Goal: Task Accomplishment & Management: Manage account settings

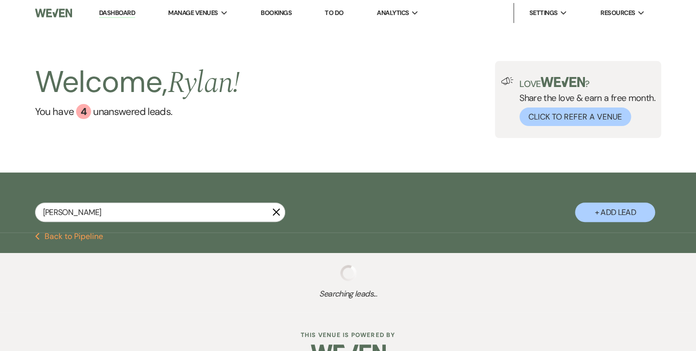
type input "[PERSON_NAME]"
select select "6"
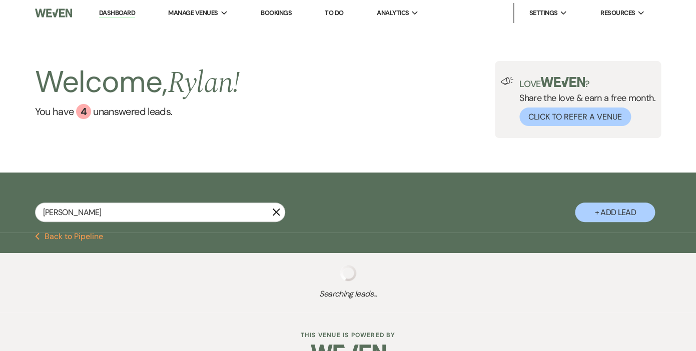
select select "6"
select select "8"
select select "5"
select select "2"
select select "5"
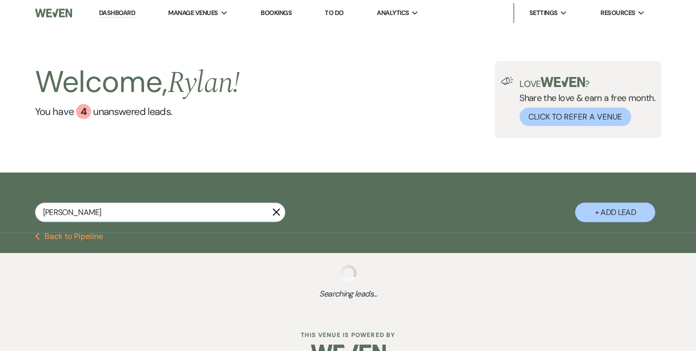
select select "5"
select select "8"
select select "5"
select select "8"
select select "11"
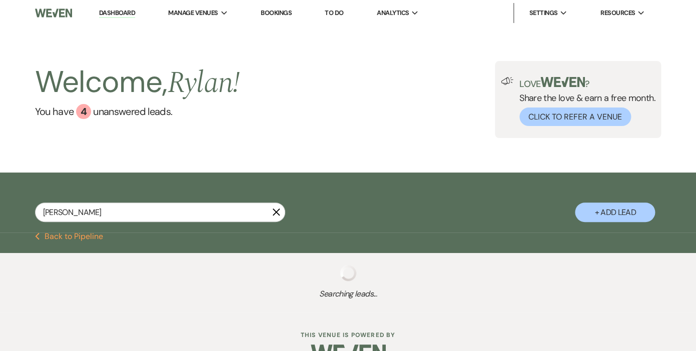
select select "8"
select select "5"
select select "8"
select select "11"
select select "8"
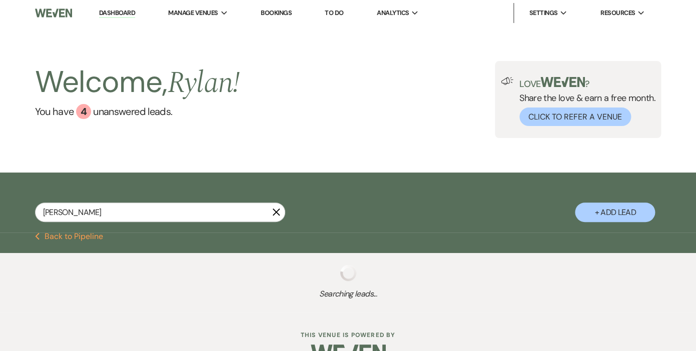
select select "5"
select select "8"
select select "5"
select select "8"
select select "5"
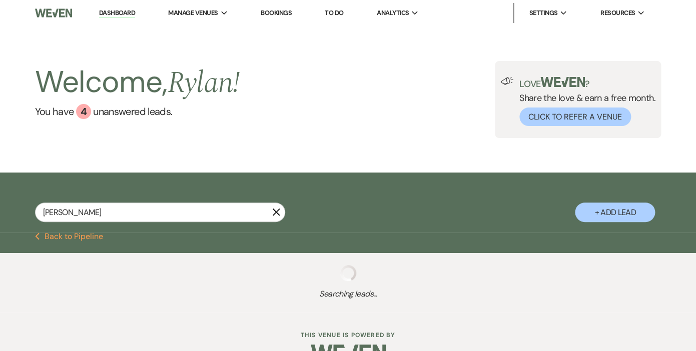
select select "8"
select select "5"
select select "8"
select select "11"
select select "6"
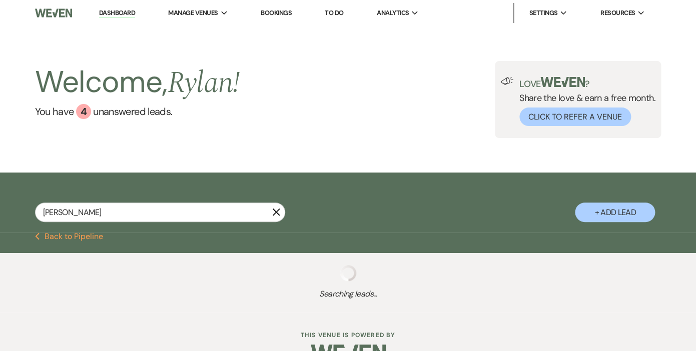
select select "8"
select select "5"
select select "8"
select select "1"
select select "8"
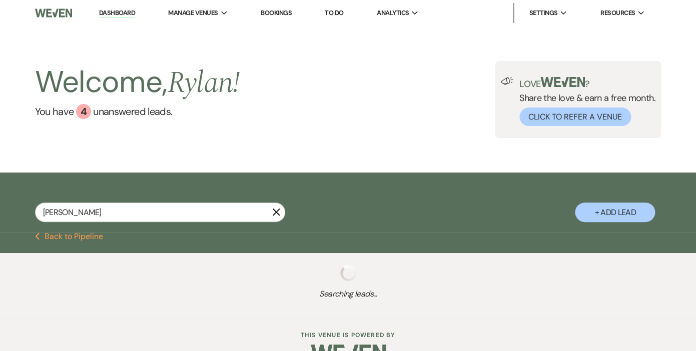
select select "5"
select select "8"
select select "5"
select select "8"
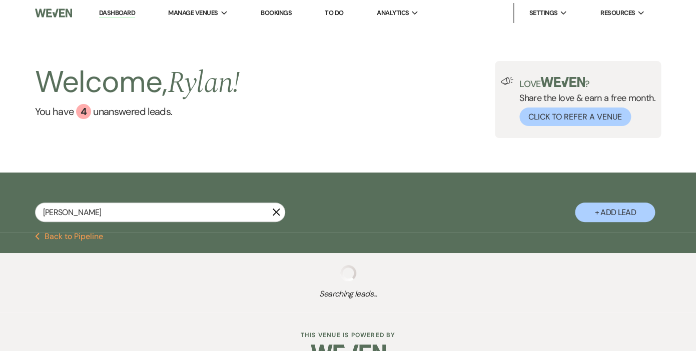
select select "5"
select select "8"
select select "5"
select select "8"
select select "11"
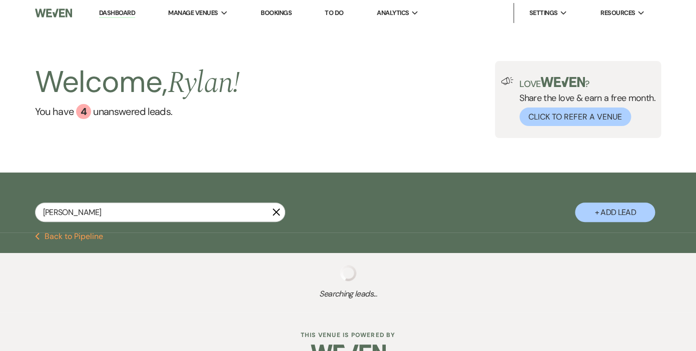
select select "8"
select select "4"
select select "8"
select select "5"
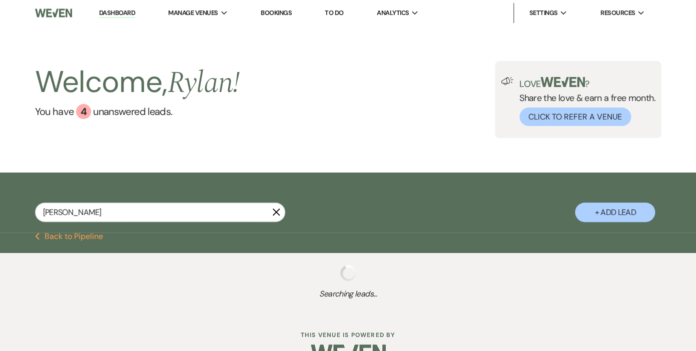
select select "8"
select select "5"
select select "8"
select select "5"
select select "8"
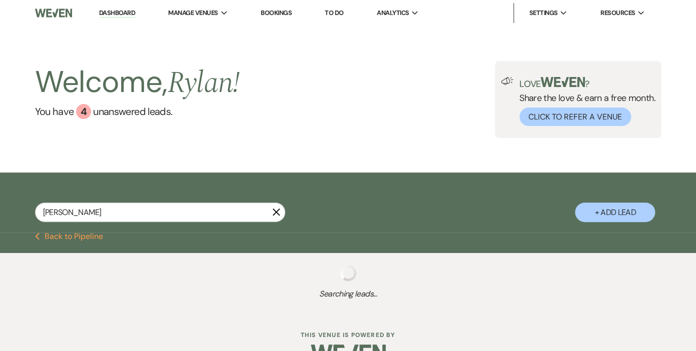
select select "8"
select select "5"
select select "8"
select select "5"
select select "8"
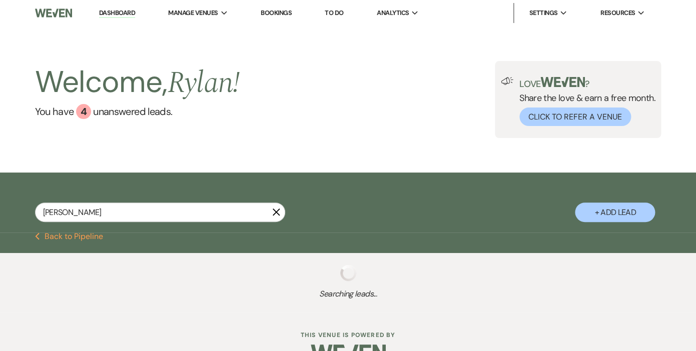
select select "5"
select select "8"
select select "5"
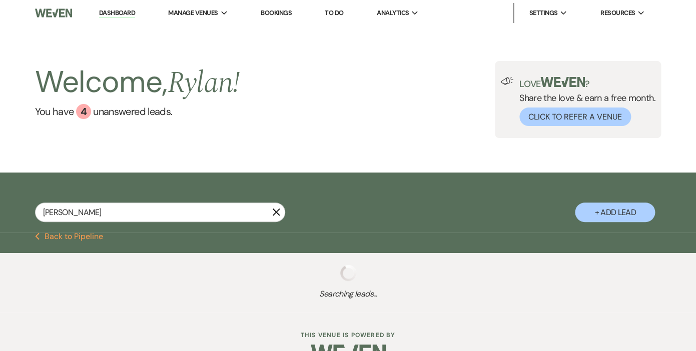
select select "8"
select select "10"
select select "8"
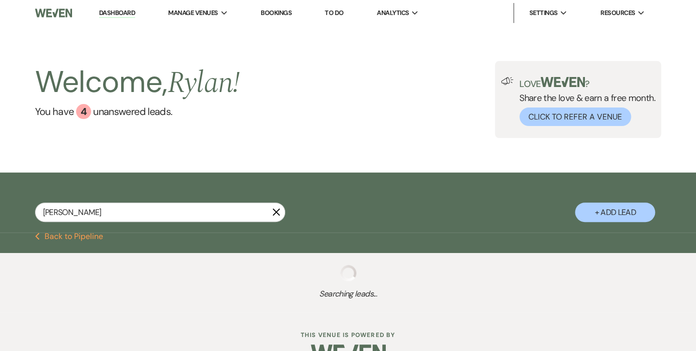
select select "5"
select select "8"
select select "6"
select select "8"
select select "5"
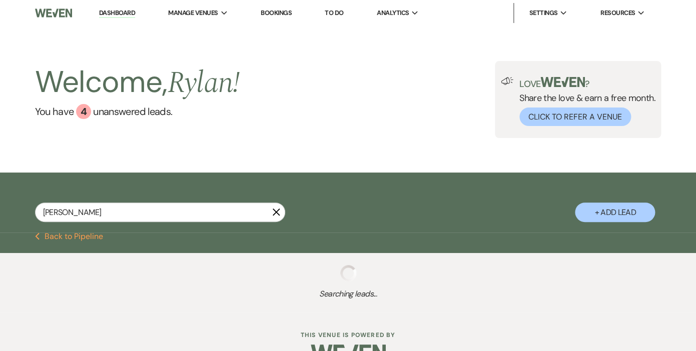
select select "8"
select select "7"
select select "8"
select select "5"
select select "8"
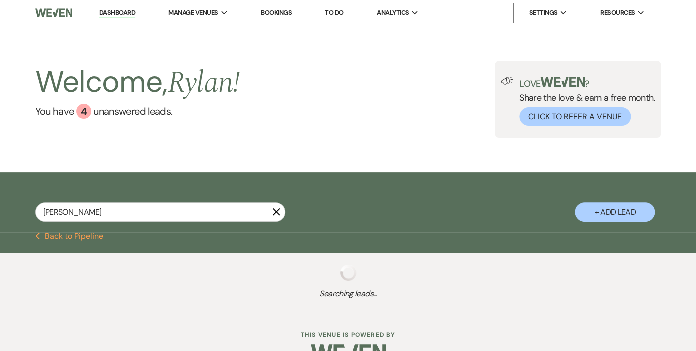
select select "5"
select select "8"
select select "5"
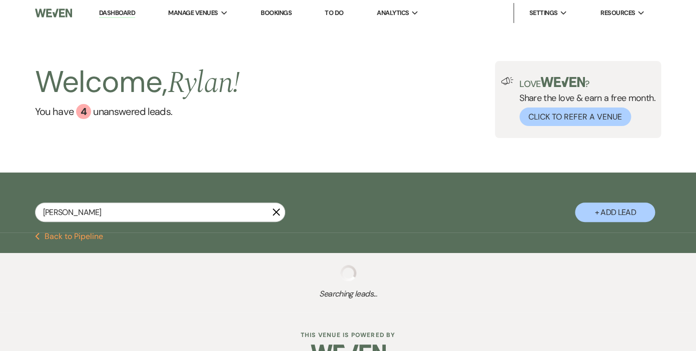
select select "8"
select select "5"
select select "8"
select select "11"
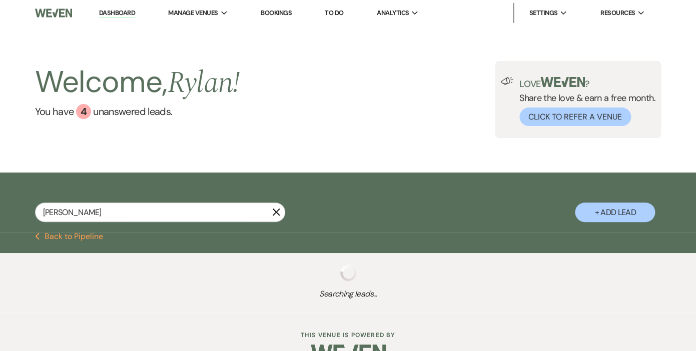
select select "8"
select select "5"
select select "8"
select select "5"
select select "8"
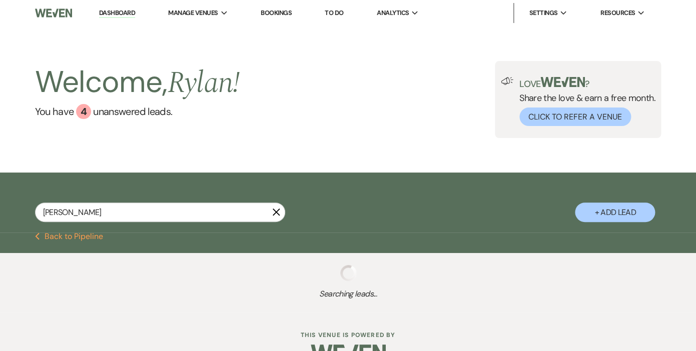
select select "5"
select select "8"
select select "5"
select select "8"
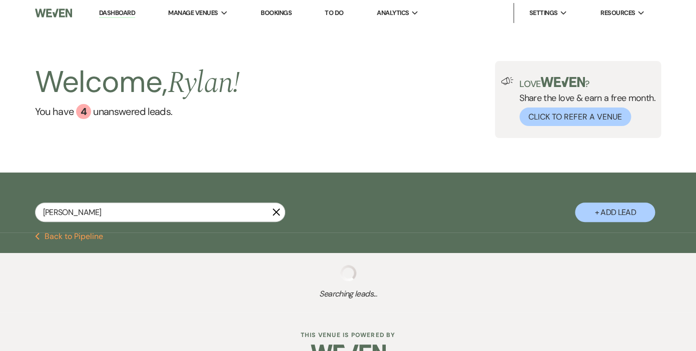
select select "8"
select select "1"
select select "8"
select select "6"
select select "8"
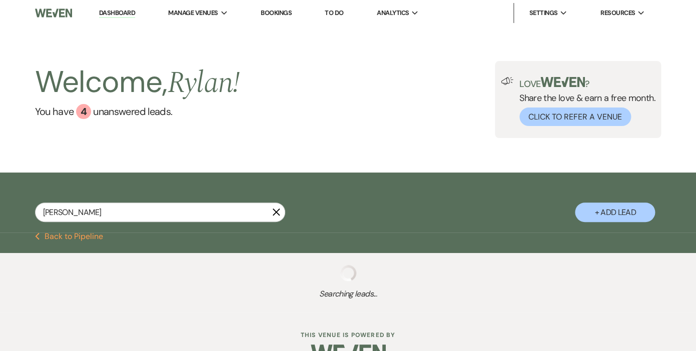
select select "5"
select select "8"
select select "5"
select select "8"
select select "11"
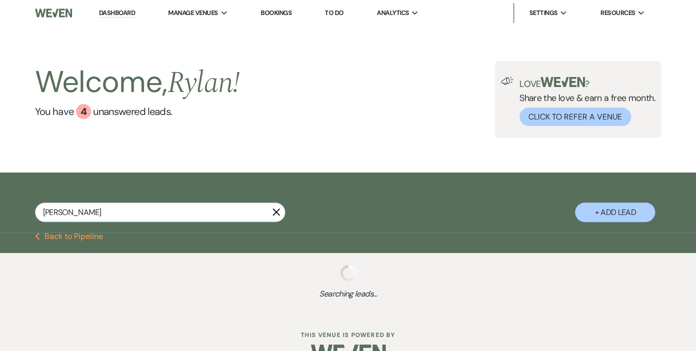
select select "8"
select select "5"
select select "8"
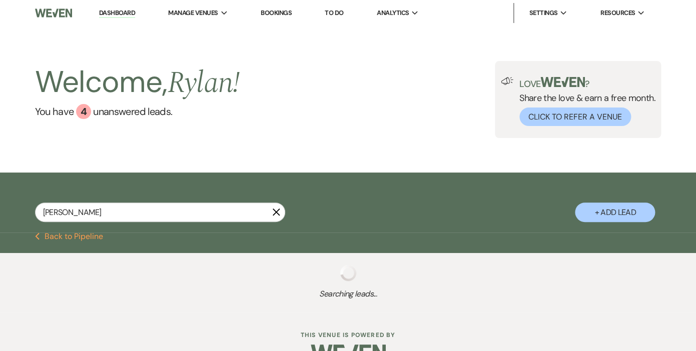
select select "8"
select select "6"
select select "8"
select select "5"
select select "8"
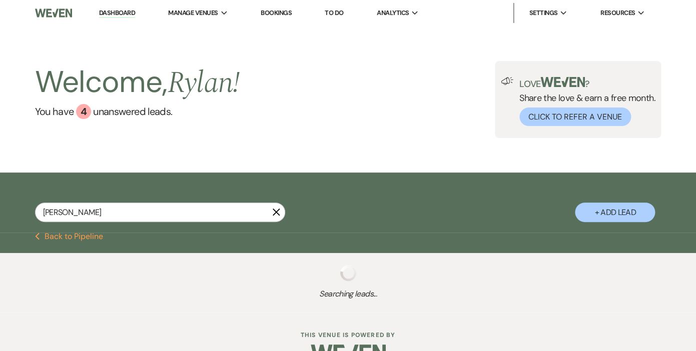
select select "5"
select select "8"
select select "5"
select select "8"
select select "1"
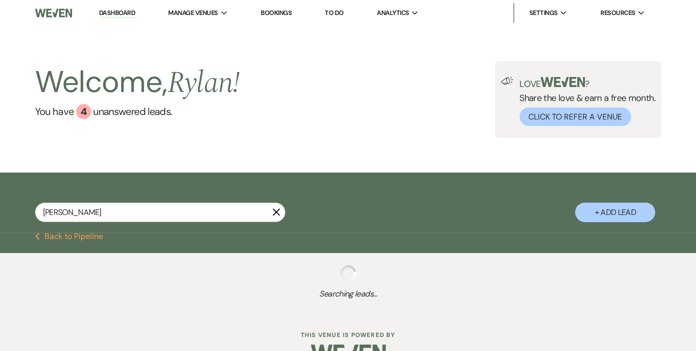
select select "8"
select select "6"
select select "8"
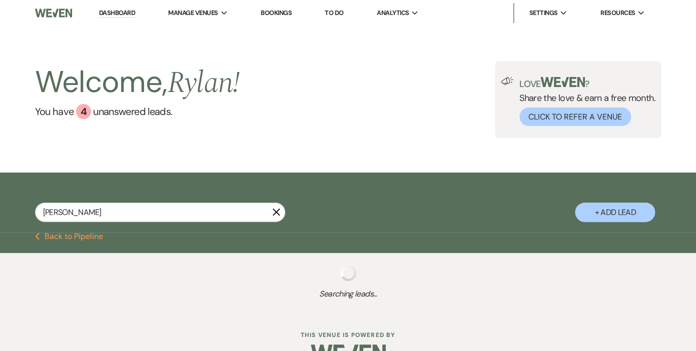
select select "5"
select select "8"
select select "5"
select select "8"
select select "6"
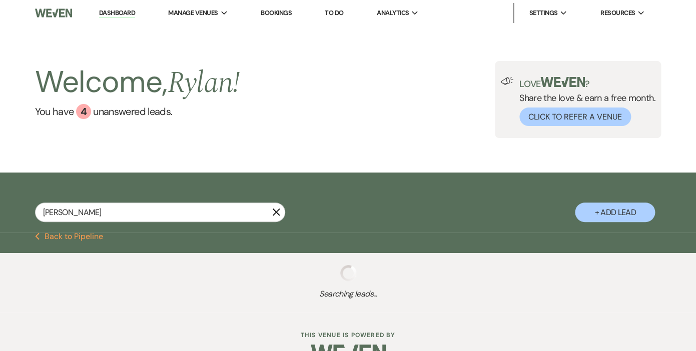
select select "8"
select select "5"
select select "8"
select select "6"
select select "8"
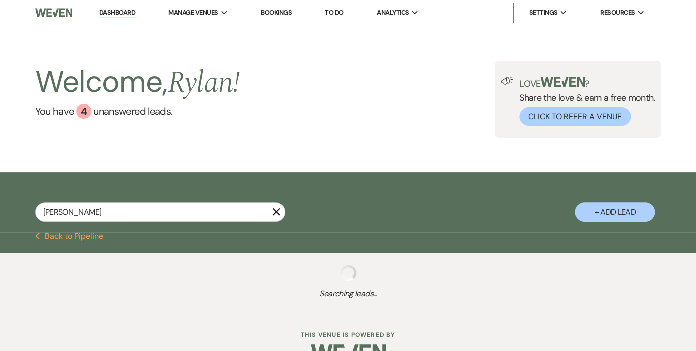
select select "6"
select select "8"
select select "6"
select select "8"
select select "6"
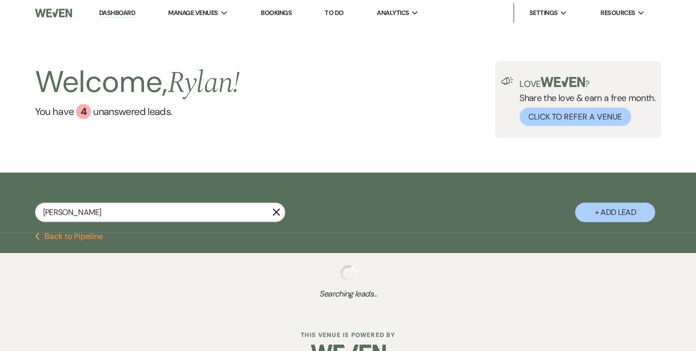
select select "8"
select select "5"
select select "8"
select select "6"
select select "8"
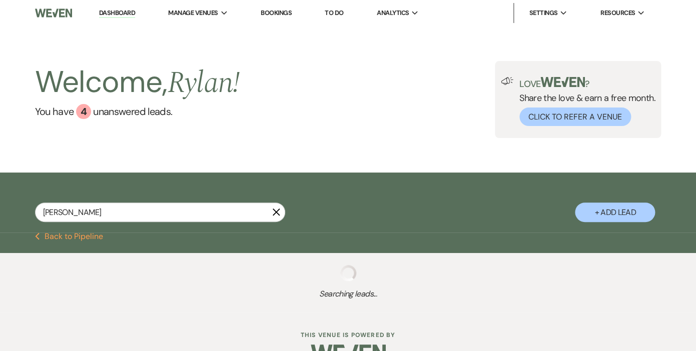
select select "5"
select select "8"
select select "5"
select select "8"
select select "5"
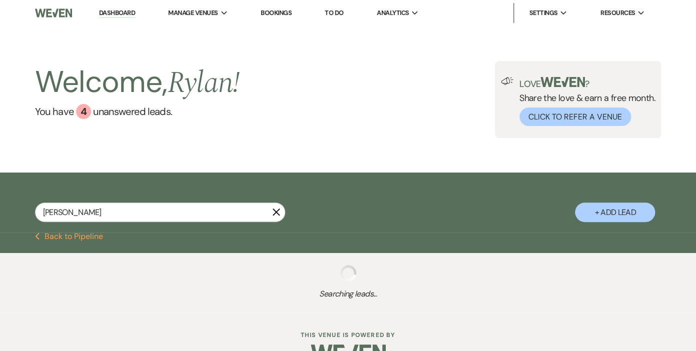
select select "8"
select select "5"
select select "8"
select select "5"
select select "8"
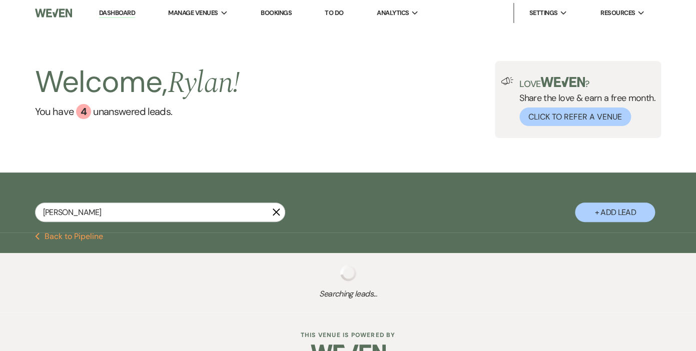
select select "5"
select select "8"
select select "6"
select select "8"
select select "5"
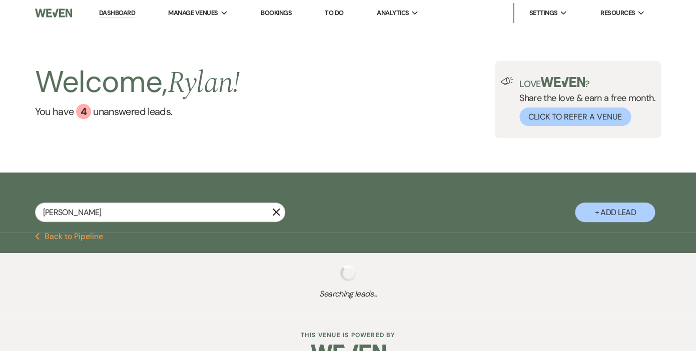
select select "8"
select select "5"
select select "8"
select select "5"
select select "8"
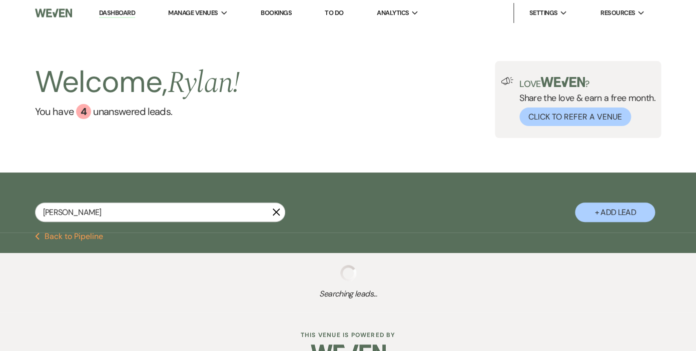
select select "5"
select select "8"
select select "5"
select select "8"
select select "7"
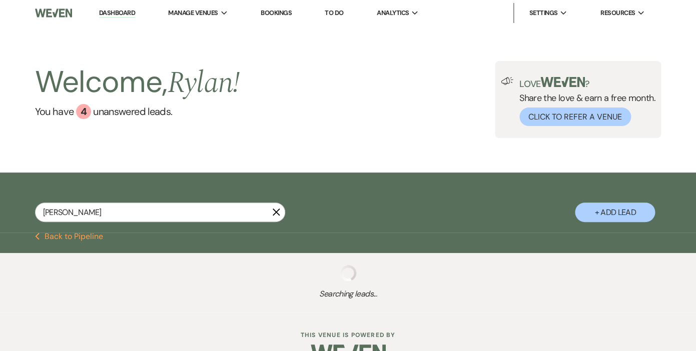
select select "8"
select select "6"
select select "8"
select select "5"
select select "8"
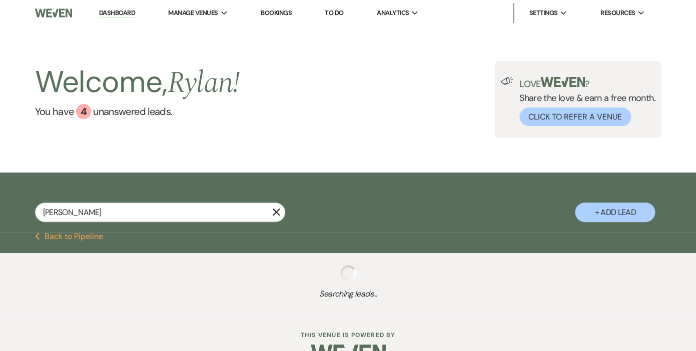
select select "7"
select select "8"
select select "1"
select select "8"
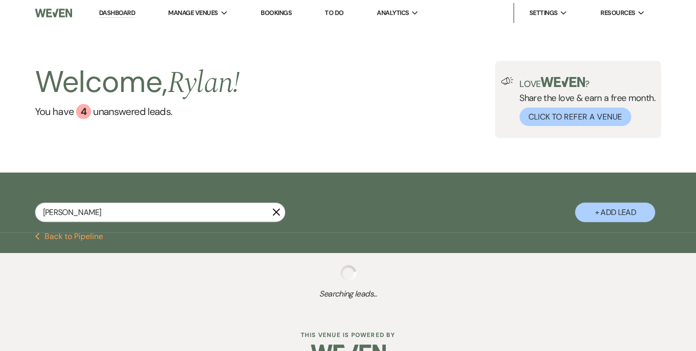
select select "8"
select select "6"
select select "8"
select select "6"
select select "8"
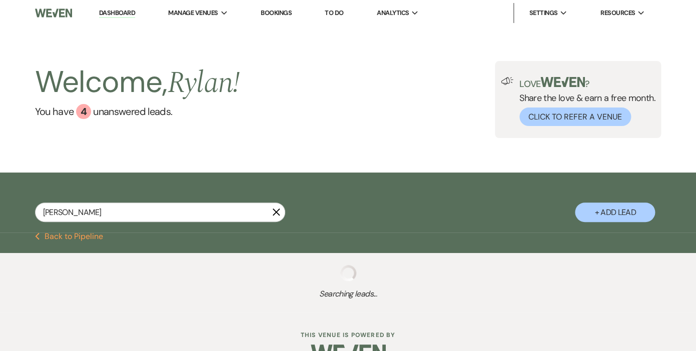
select select "10"
select select "8"
select select "7"
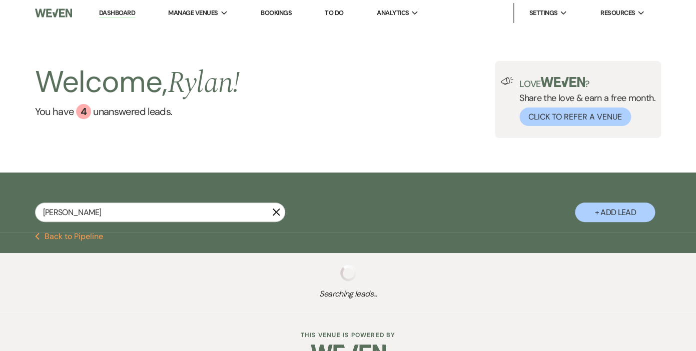
select select "8"
select select "5"
select select "8"
select select "6"
select select "8"
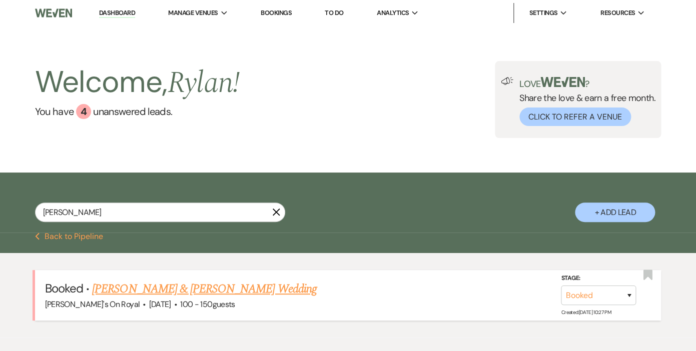
click at [132, 290] on link "[PERSON_NAME] & [PERSON_NAME] Wedding" at bounding box center [204, 289] width 224 height 18
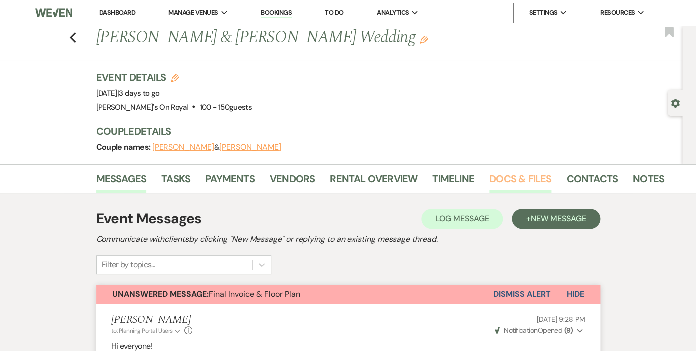
click at [522, 177] on link "Docs & Files" at bounding box center [520, 182] width 62 height 22
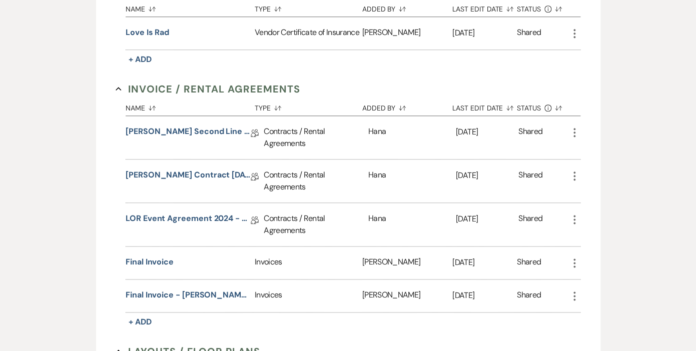
scroll to position [309, 0]
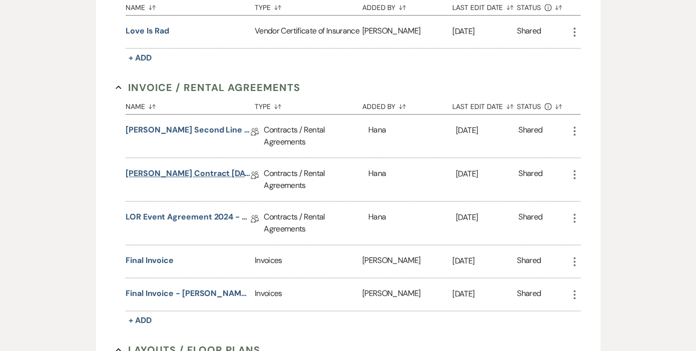
click at [228, 174] on link "[PERSON_NAME] Contract [DATE]" at bounding box center [188, 176] width 125 height 16
